Goal: Task Accomplishment & Management: Manage account settings

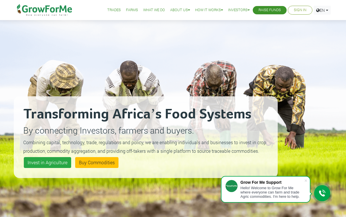
click at [295, 7] on link "Sign In" at bounding box center [300, 10] width 13 height 6
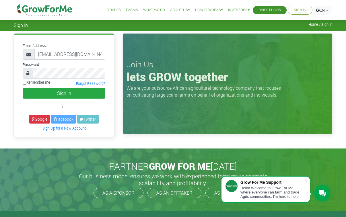
click at [24, 83] on input "Remember me" at bounding box center [25, 83] width 4 height 4
checkbox input "true"
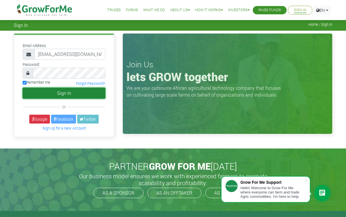
click at [56, 93] on button "Sign In" at bounding box center [64, 93] width 83 height 11
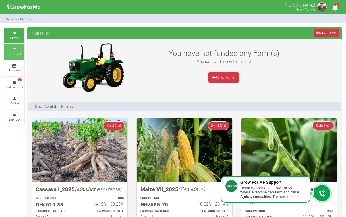
click at [16, 51] on icon at bounding box center [14, 49] width 17 height 3
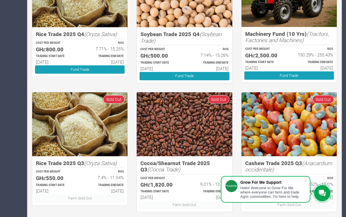
scroll to position [348, 0]
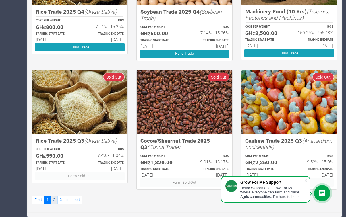
click at [55, 201] on link "2" at bounding box center [54, 200] width 7 height 8
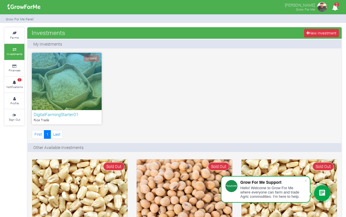
click at [73, 115] on h6 "DigitalFarmingStarter01" at bounding box center [67, 114] width 66 height 5
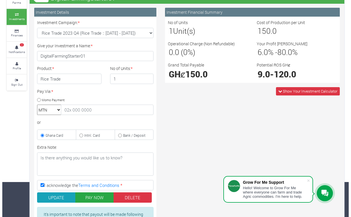
scroll to position [78, 0]
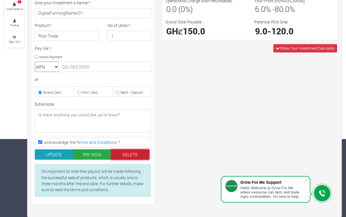
click at [133, 153] on button "DELETE" at bounding box center [130, 155] width 38 height 10
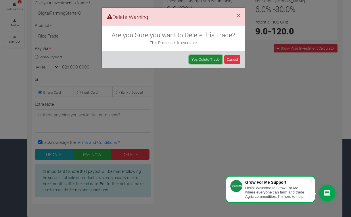
click at [211, 59] on link "Yes Delete Trade" at bounding box center [205, 59] width 33 height 8
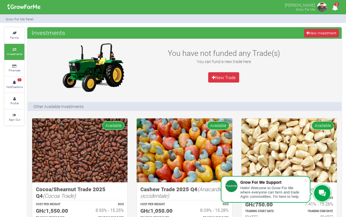
click at [322, 7] on img at bounding box center [321, 6] width 11 height 11
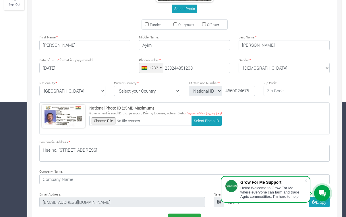
scroll to position [135, 0]
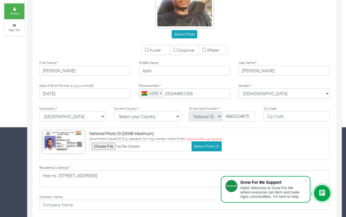
type input "24 485 1208"
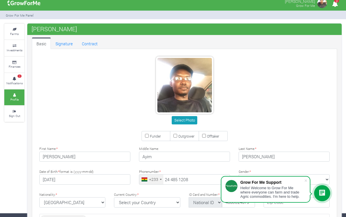
scroll to position [0, 0]
